Goal: Task Accomplishment & Management: Manage account settings

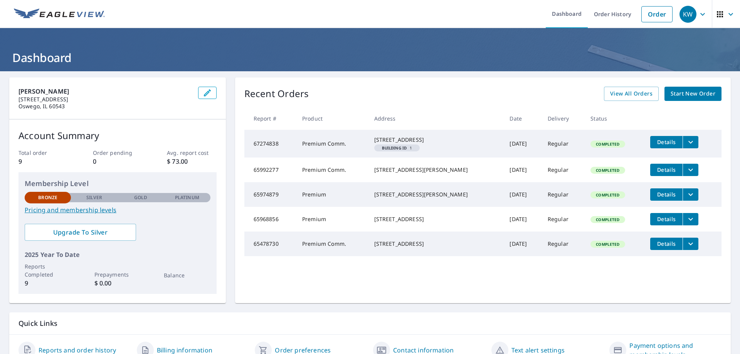
click at [686, 144] on icon "filesDropdownBtn-67274838" at bounding box center [690, 142] width 9 height 9
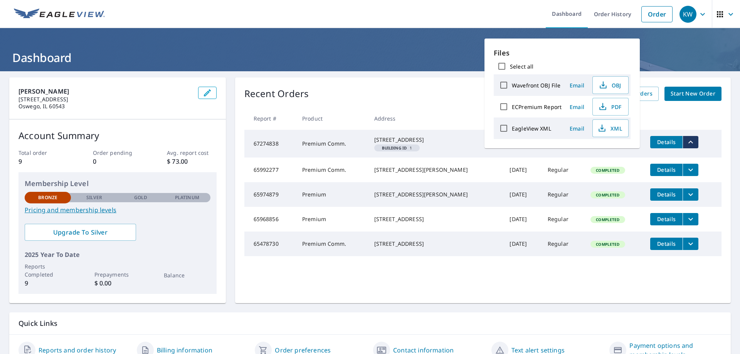
click at [657, 146] on button "Details" at bounding box center [666, 142] width 32 height 12
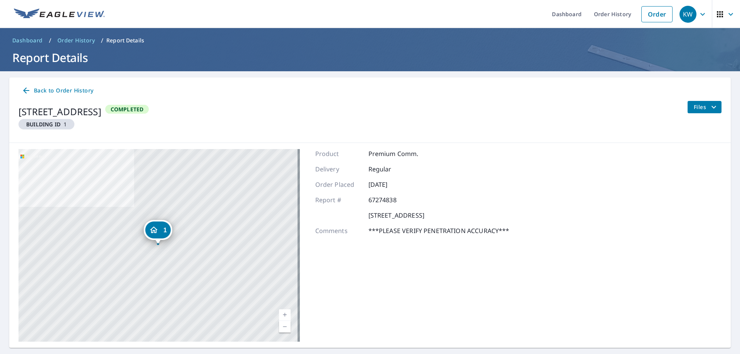
click at [27, 91] on icon at bounding box center [26, 91] width 6 height 6
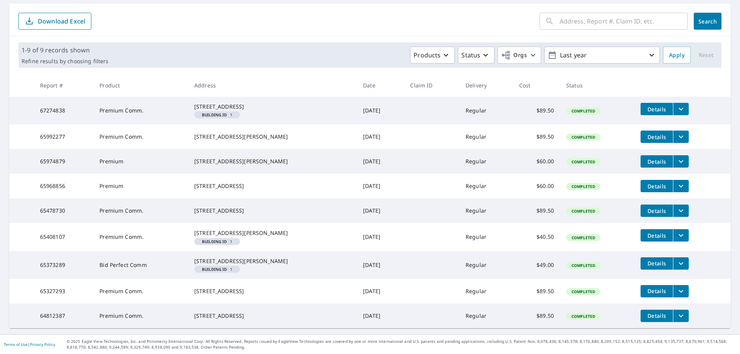
scroll to position [77, 0]
click at [677, 108] on icon "filesDropdownBtn-67274838" at bounding box center [681, 108] width 9 height 9
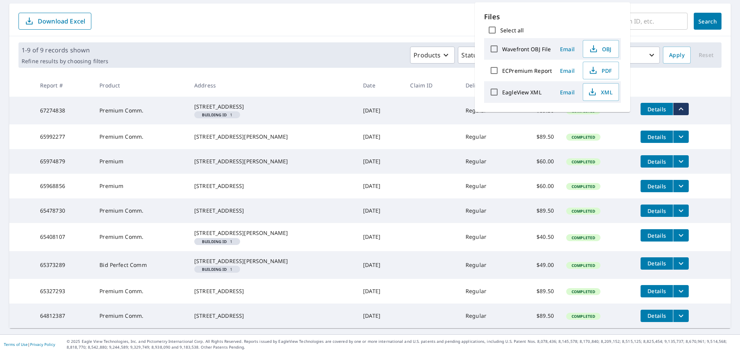
click at [655, 135] on td "Details" at bounding box center [683, 137] width 96 height 25
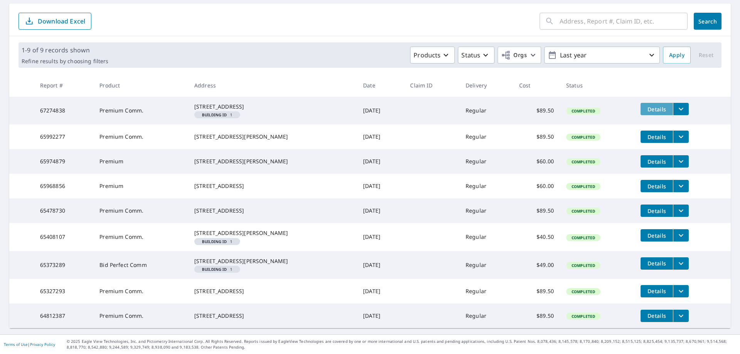
click at [646, 107] on span "Details" at bounding box center [656, 109] width 23 height 7
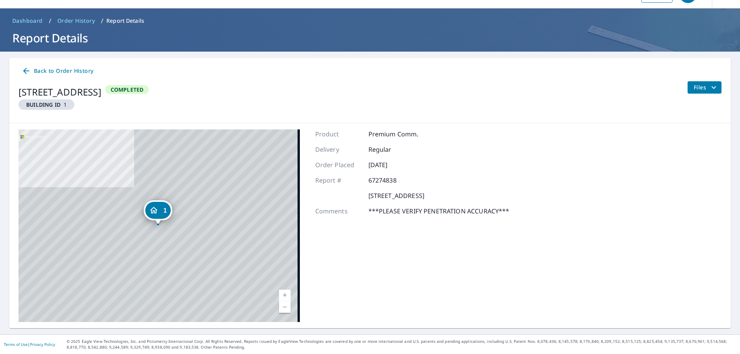
scroll to position [20, 0]
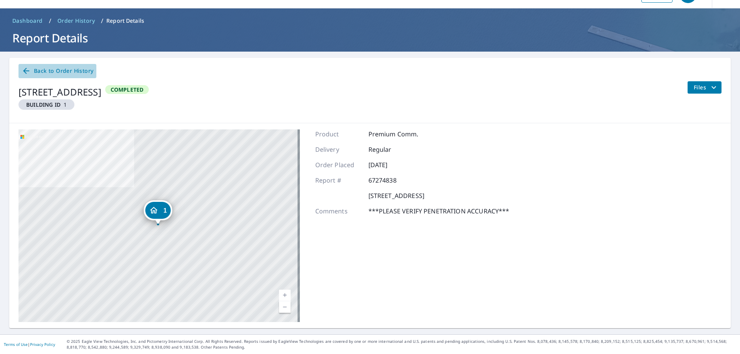
click at [48, 69] on span "Back to Order History" at bounding box center [58, 71] width 72 height 10
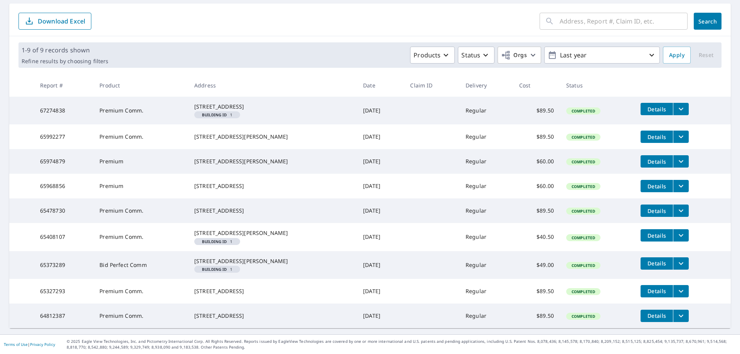
scroll to position [116, 0]
click at [443, 51] on icon "button" at bounding box center [445, 55] width 9 height 9
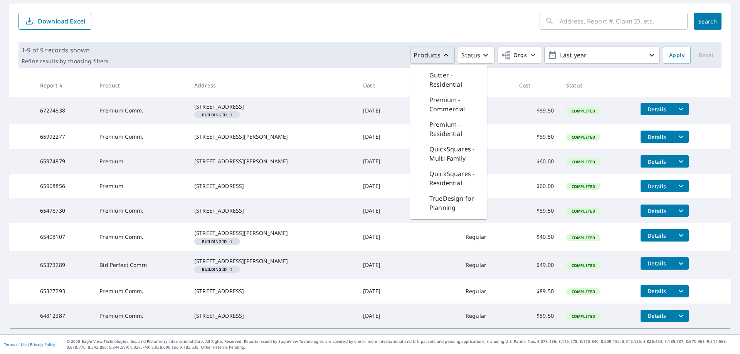
scroll to position [231, 0]
click at [484, 54] on icon "button" at bounding box center [486, 55] width 5 height 3
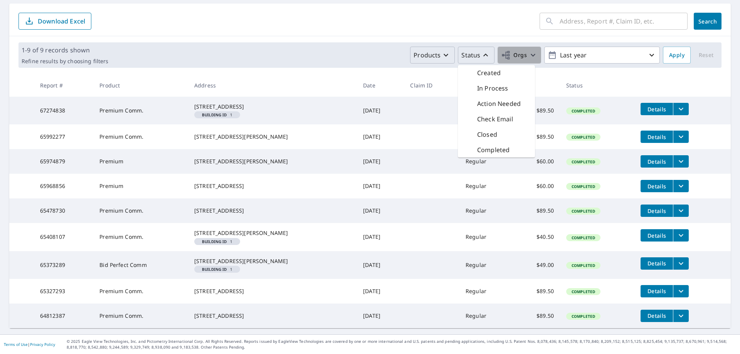
click at [531, 51] on icon "button" at bounding box center [533, 55] width 9 height 9
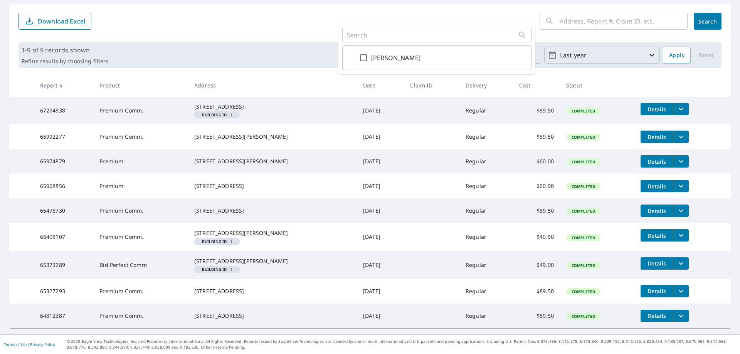
click at [651, 51] on icon "button" at bounding box center [651, 55] width 9 height 9
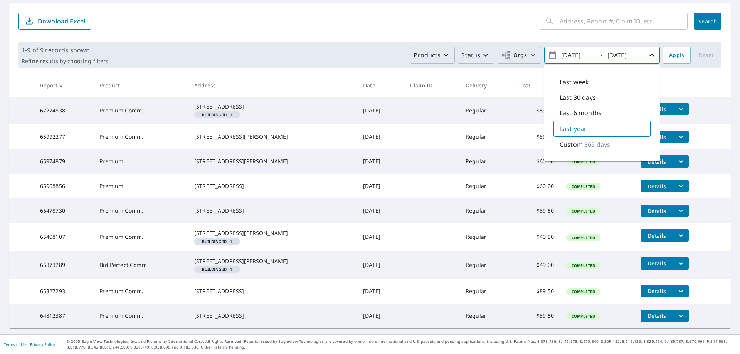
click at [593, 121] on div "Last year" at bounding box center [602, 129] width 97 height 16
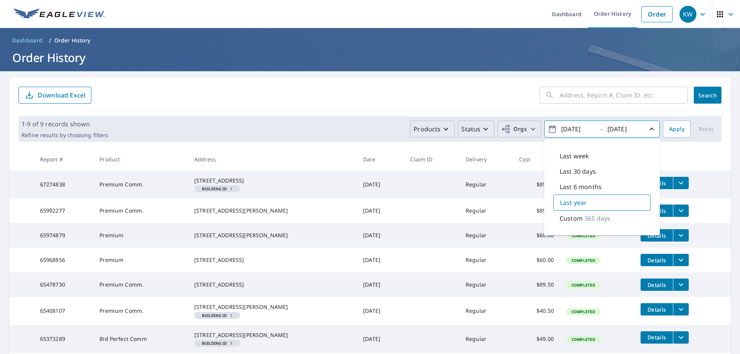
click at [81, 42] on p "Order History" at bounding box center [72, 41] width 36 height 8
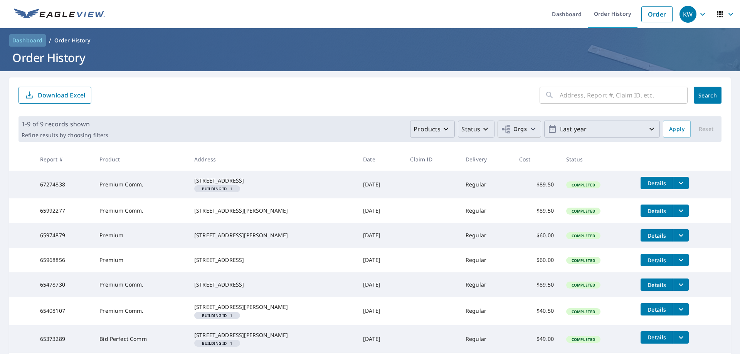
click at [35, 39] on span "Dashboard" at bounding box center [27, 41] width 30 height 8
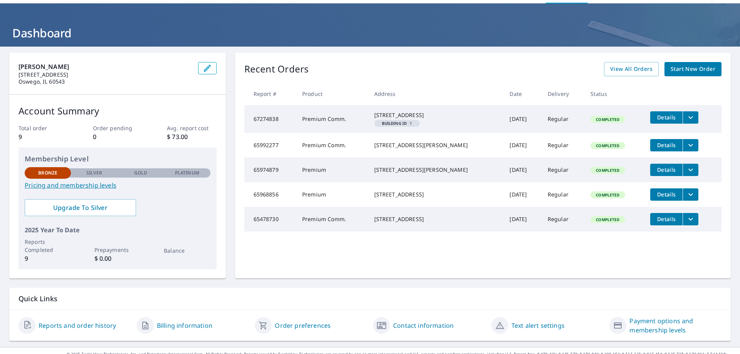
scroll to position [37, 0]
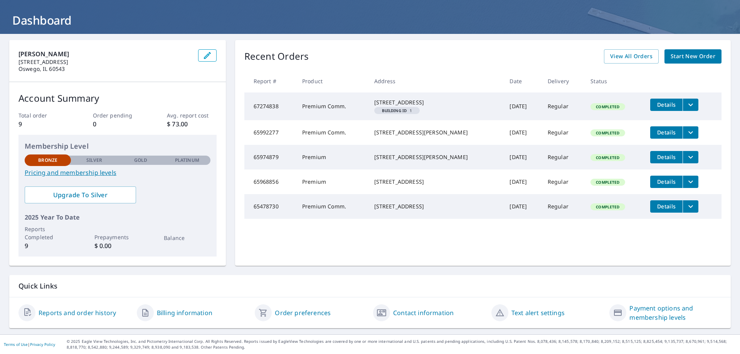
click at [173, 309] on link "Billing information" at bounding box center [185, 312] width 56 height 9
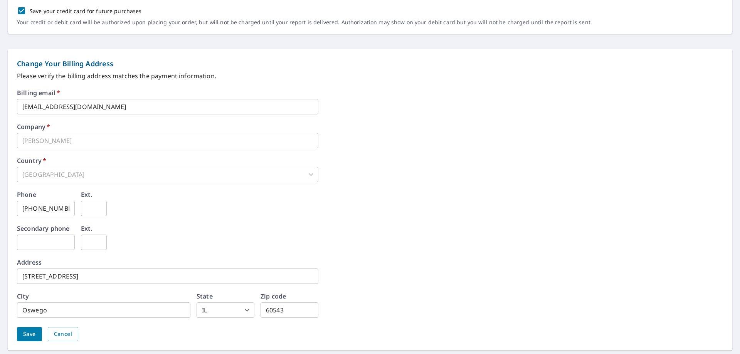
scroll to position [293, 0]
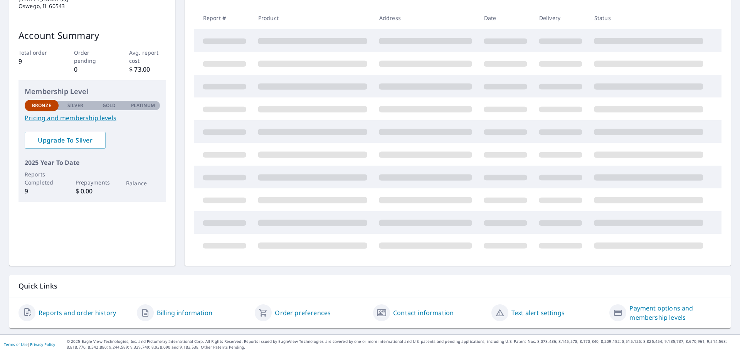
scroll to position [100, 0]
click at [69, 311] on link "Reports and order history" at bounding box center [78, 312] width 78 height 9
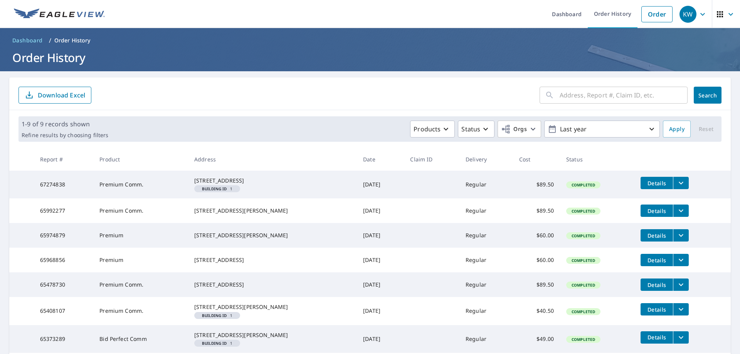
click at [79, 39] on p "Order History" at bounding box center [72, 41] width 36 height 8
click at [701, 14] on icon "button" at bounding box center [703, 14] width 5 height 3
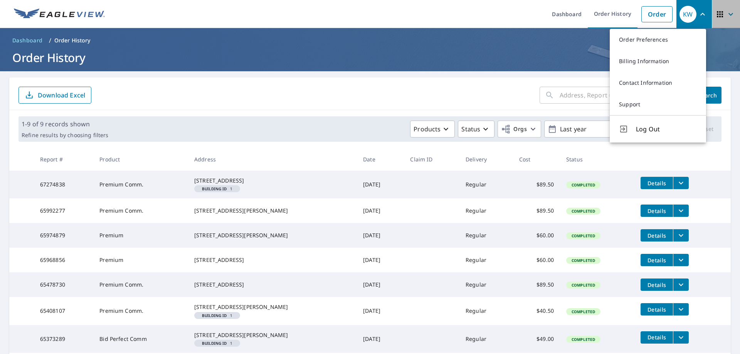
click at [717, 14] on icon "button" at bounding box center [720, 14] width 6 height 6
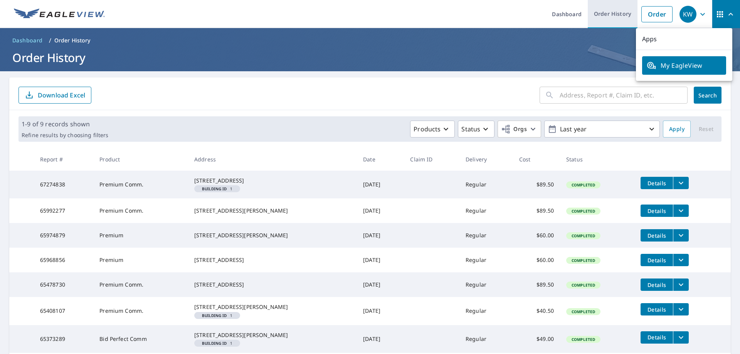
click at [613, 9] on link "Order History" at bounding box center [613, 14] width 50 height 28
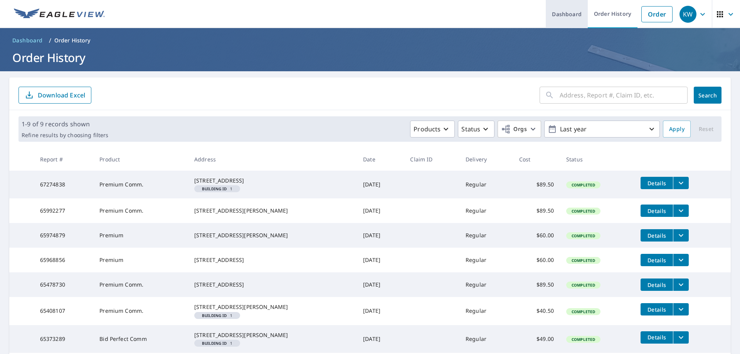
click at [571, 12] on link "Dashboard" at bounding box center [567, 14] width 42 height 28
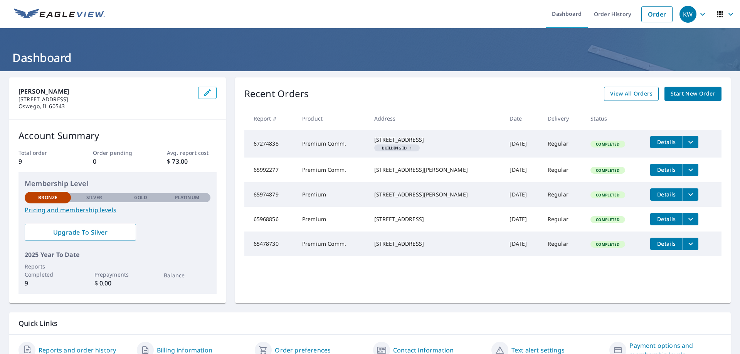
click at [614, 94] on span "View All Orders" at bounding box center [631, 94] width 42 height 10
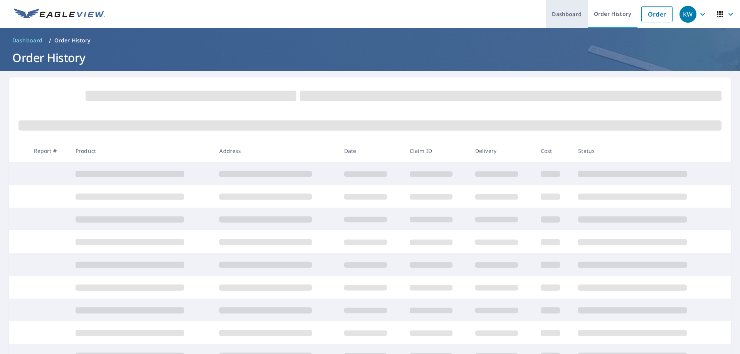
click at [553, 16] on link "Dashboard" at bounding box center [567, 14] width 42 height 28
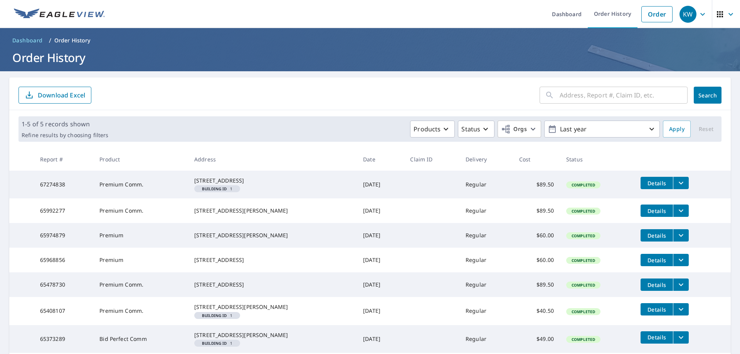
click at [603, 97] on input "text" at bounding box center [624, 95] width 128 height 22
type input "B"
type input "Ivoice"
click button "Search" at bounding box center [708, 95] width 28 height 17
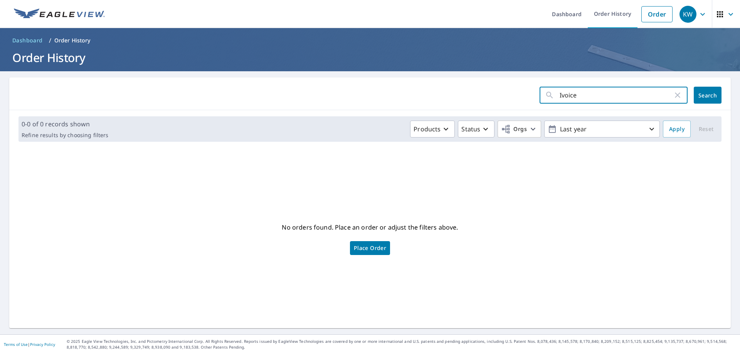
click at [560, 96] on input "Ivoice" at bounding box center [616, 95] width 113 height 22
type input "Invoice"
click at [700, 94] on span "Search" at bounding box center [707, 95] width 15 height 7
click at [675, 97] on icon "button" at bounding box center [677, 95] width 9 height 9
click at [698, 14] on icon "button" at bounding box center [702, 14] width 9 height 9
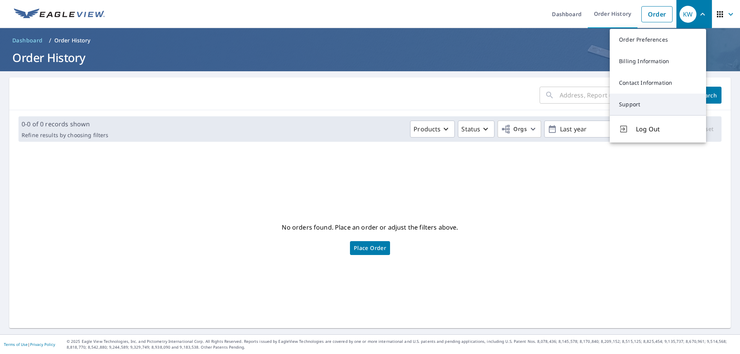
click at [643, 106] on link "Support" at bounding box center [658, 105] width 96 height 22
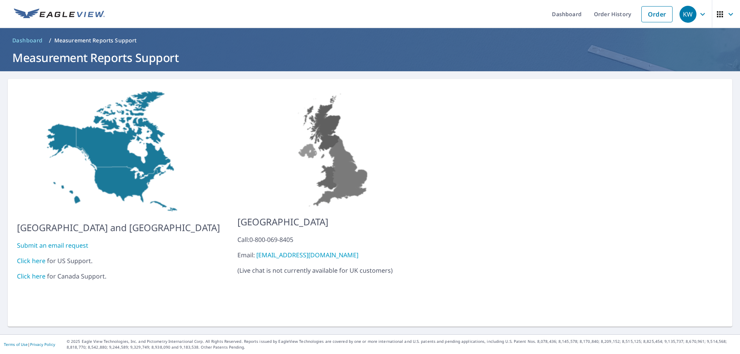
click at [700, 11] on icon "button" at bounding box center [702, 14] width 9 height 9
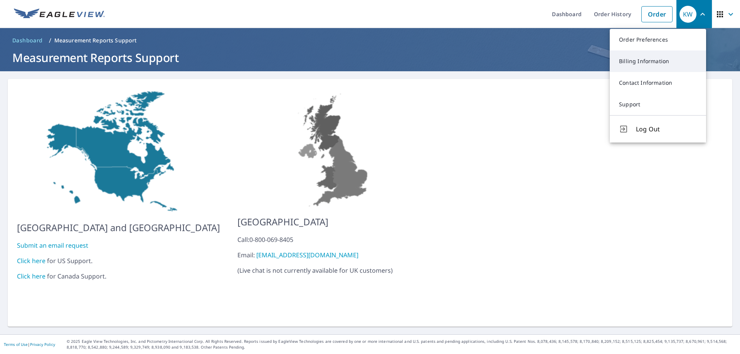
click at [656, 55] on link "Billing Information" at bounding box center [658, 62] width 96 height 22
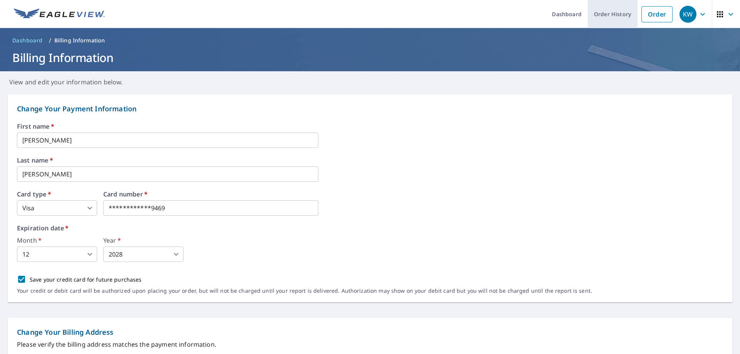
click at [614, 17] on link "Order History" at bounding box center [613, 14] width 50 height 28
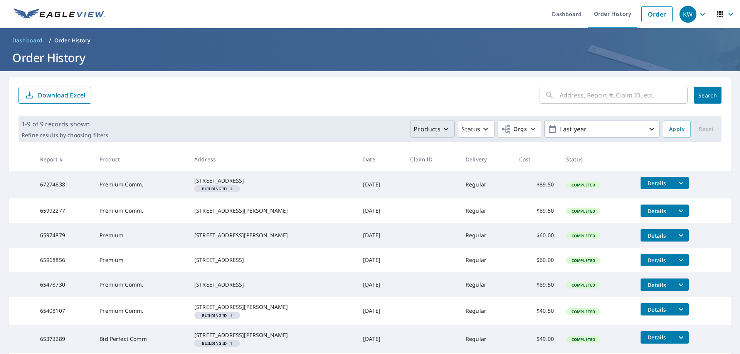
click at [441, 129] on icon "button" at bounding box center [445, 129] width 9 height 9
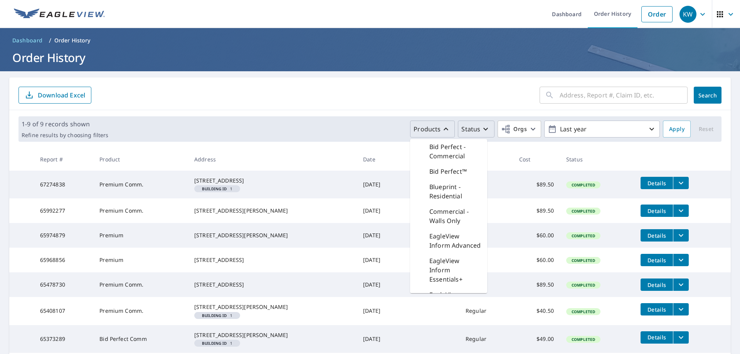
click at [481, 127] on icon "button" at bounding box center [485, 129] width 9 height 9
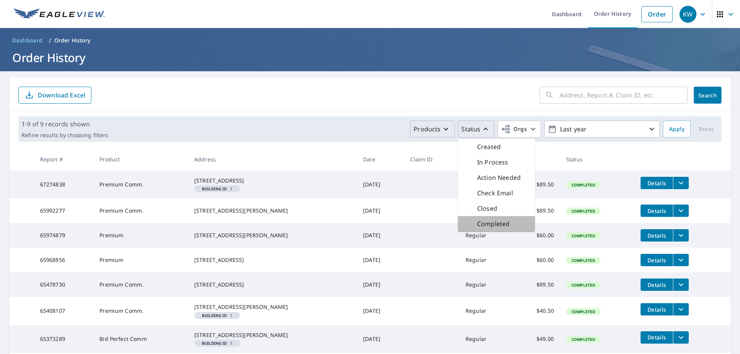
click at [489, 221] on p "Completed" at bounding box center [493, 223] width 32 height 9
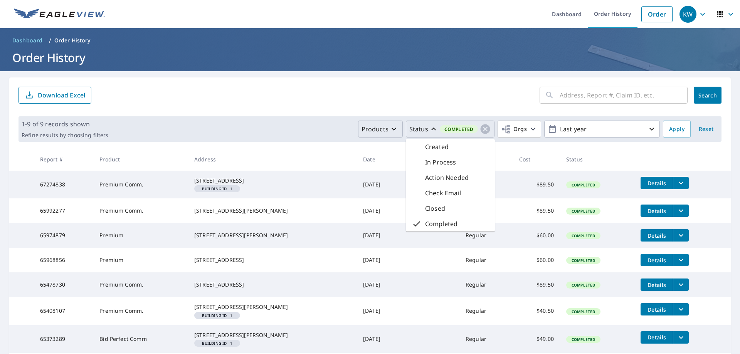
click at [208, 108] on div "​ Search Download Excel" at bounding box center [370, 94] width 722 height 33
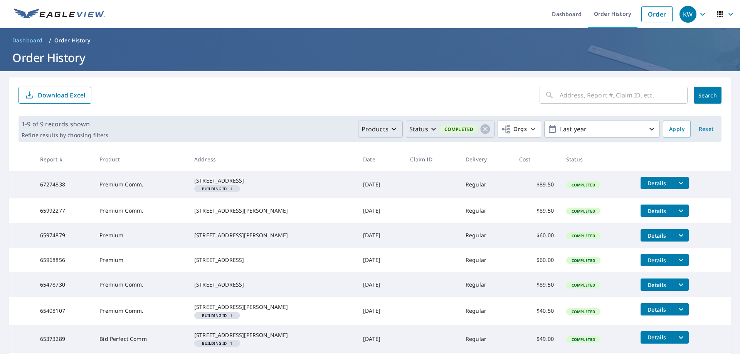
click at [55, 96] on p "Download Excel" at bounding box center [61, 95] width 47 height 8
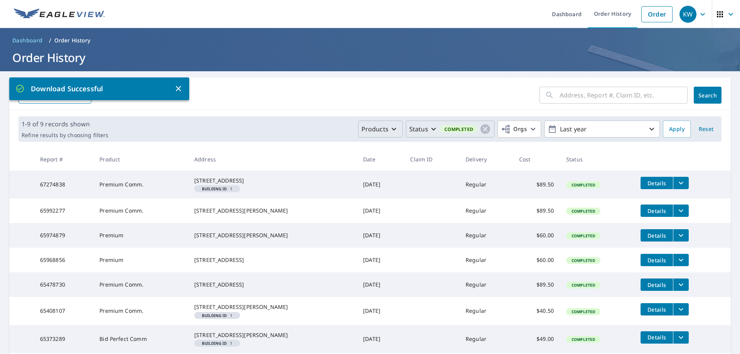
click at [180, 90] on icon "button" at bounding box center [178, 88] width 5 height 5
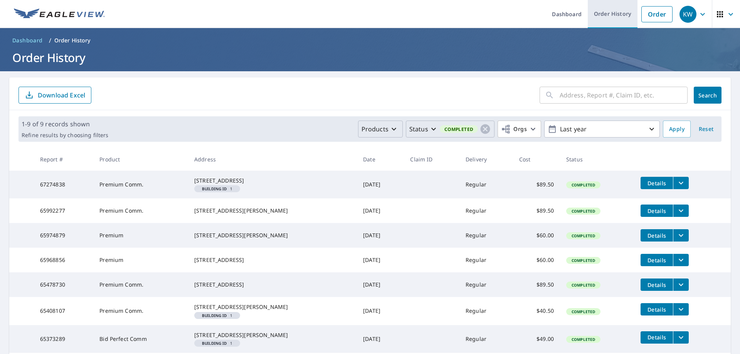
click at [603, 15] on link "Order History" at bounding box center [613, 14] width 50 height 28
